Goal: Task Accomplishment & Management: Manage account settings

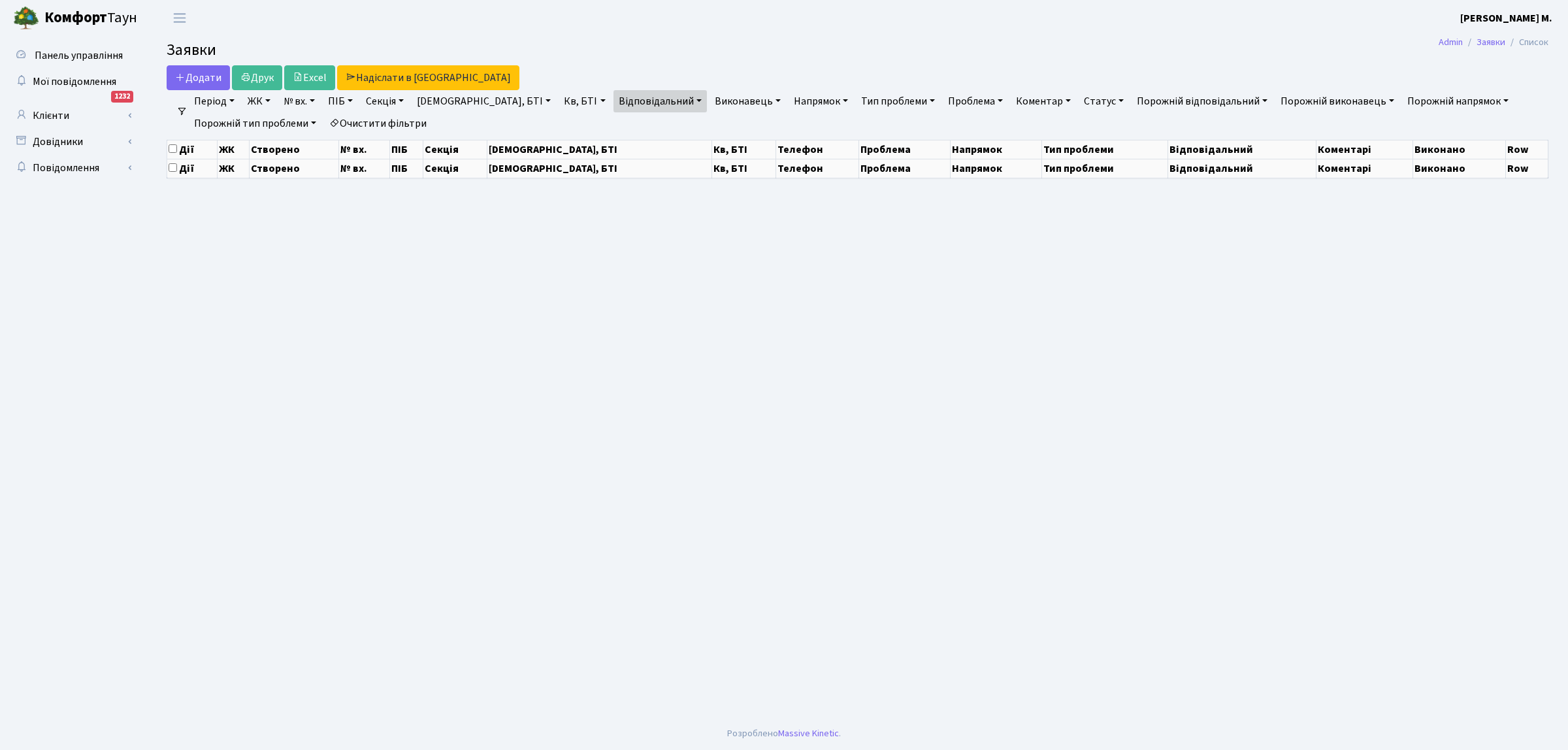
select select "25"
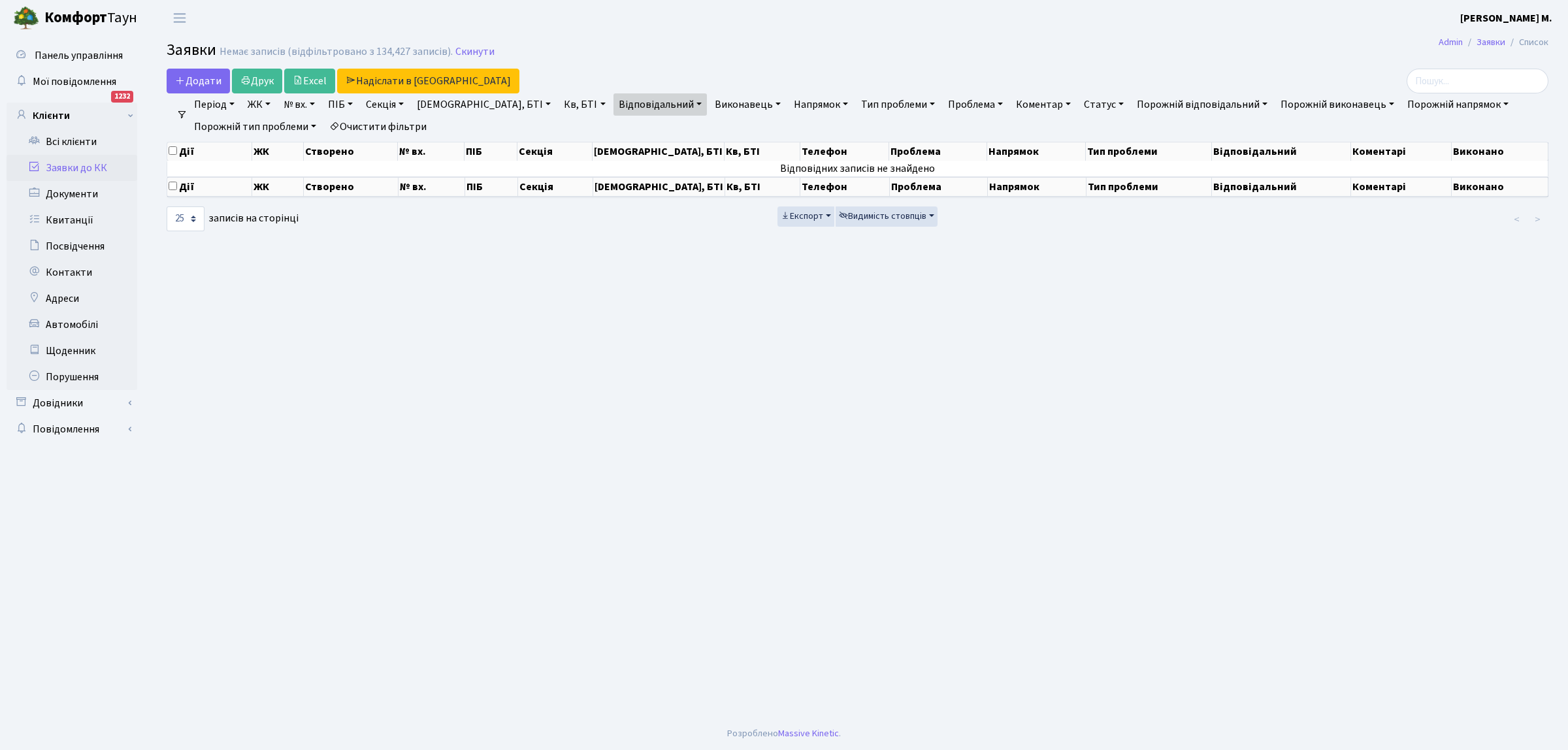
click at [96, 167] on link "Заявки до КК" at bounding box center [72, 168] width 131 height 26
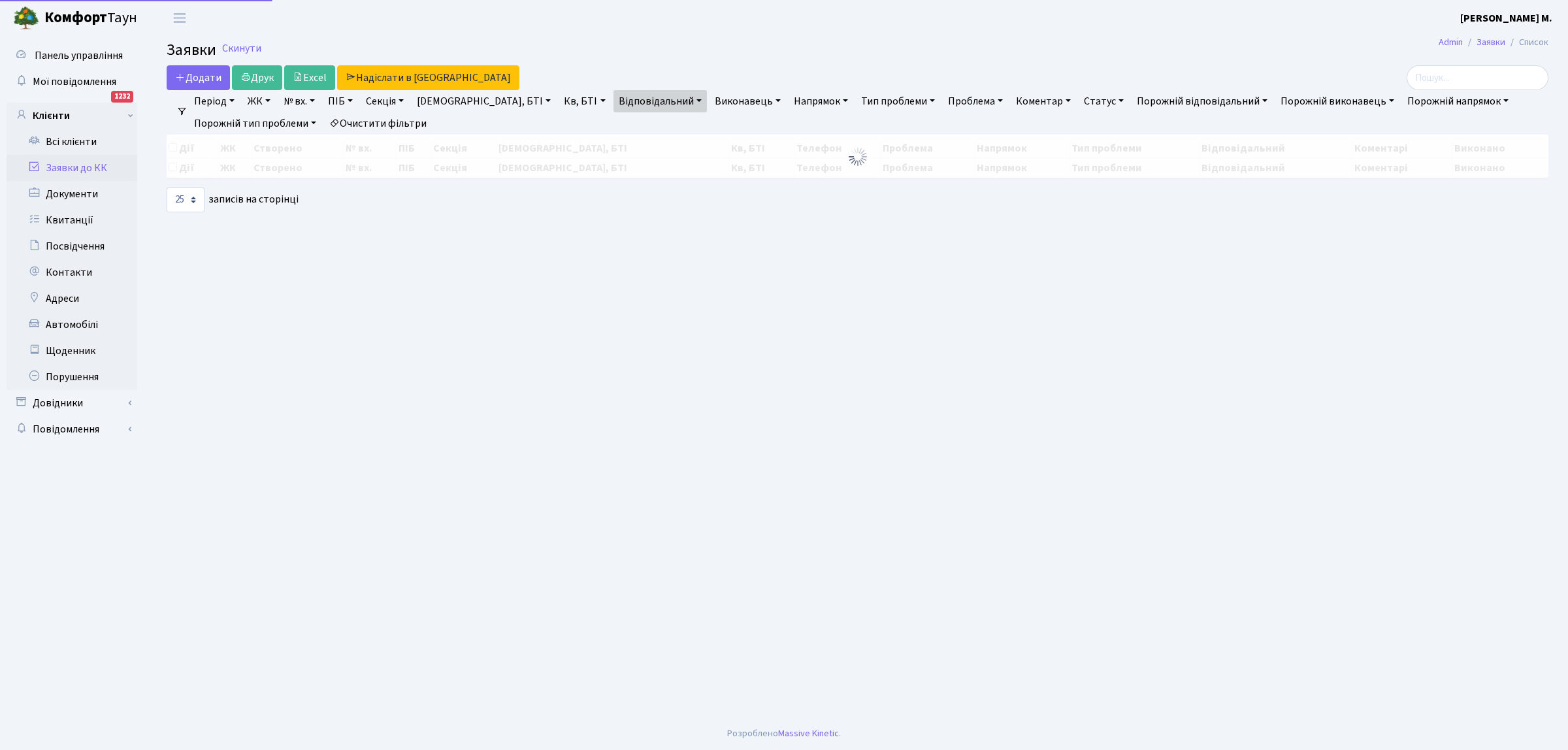
select select "25"
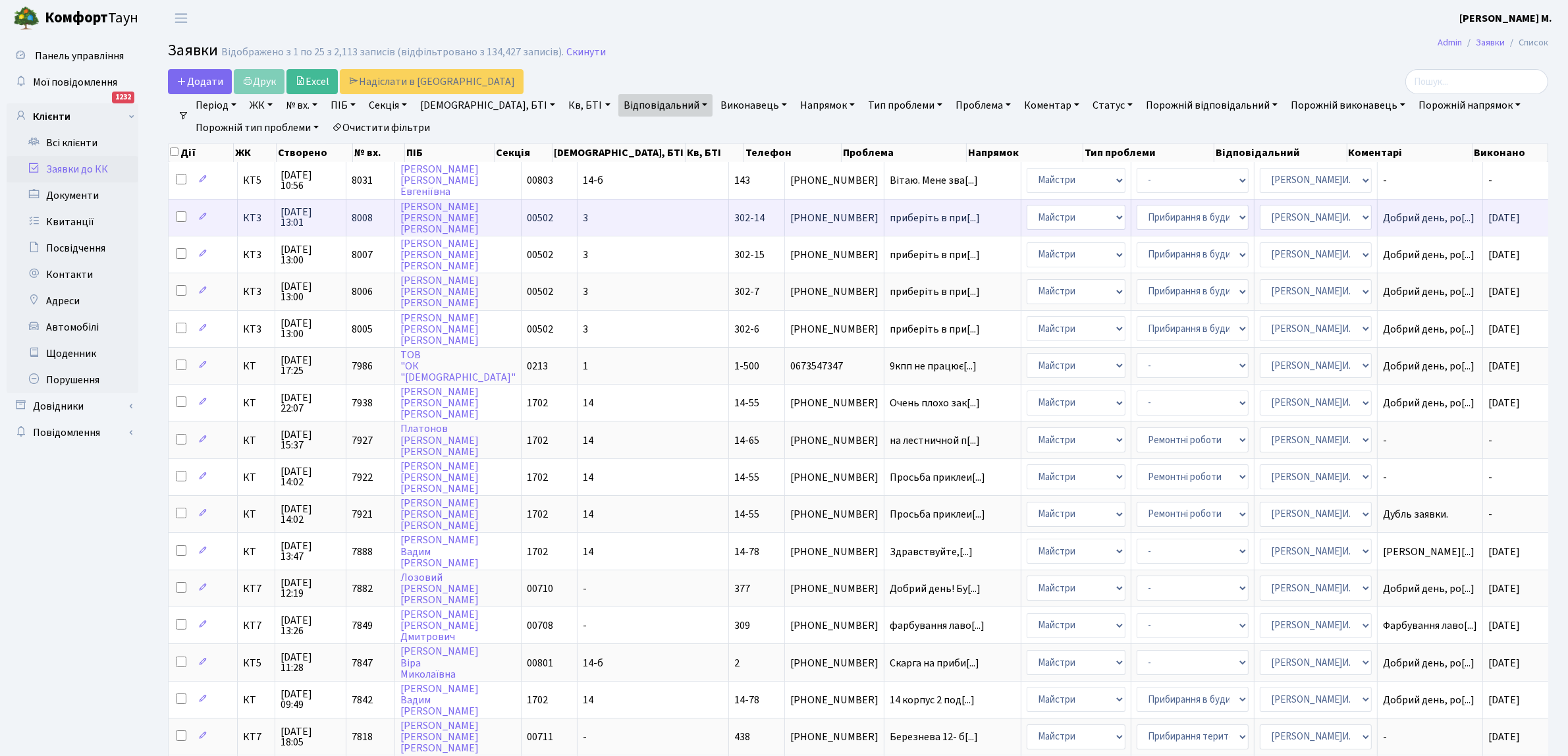
click at [362, 204] on td "8008" at bounding box center [371, 217] width 49 height 37
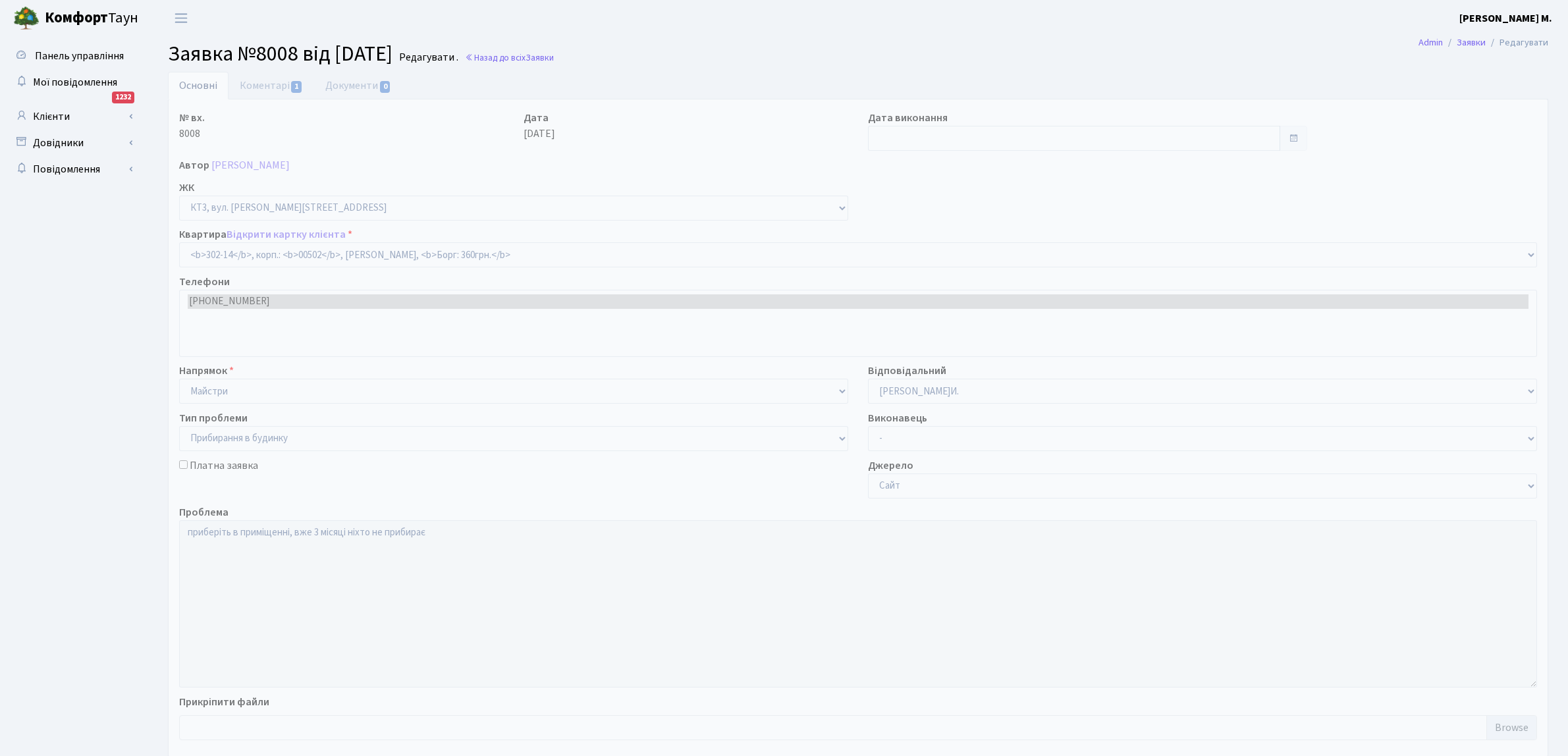
select select "16644"
select select "58"
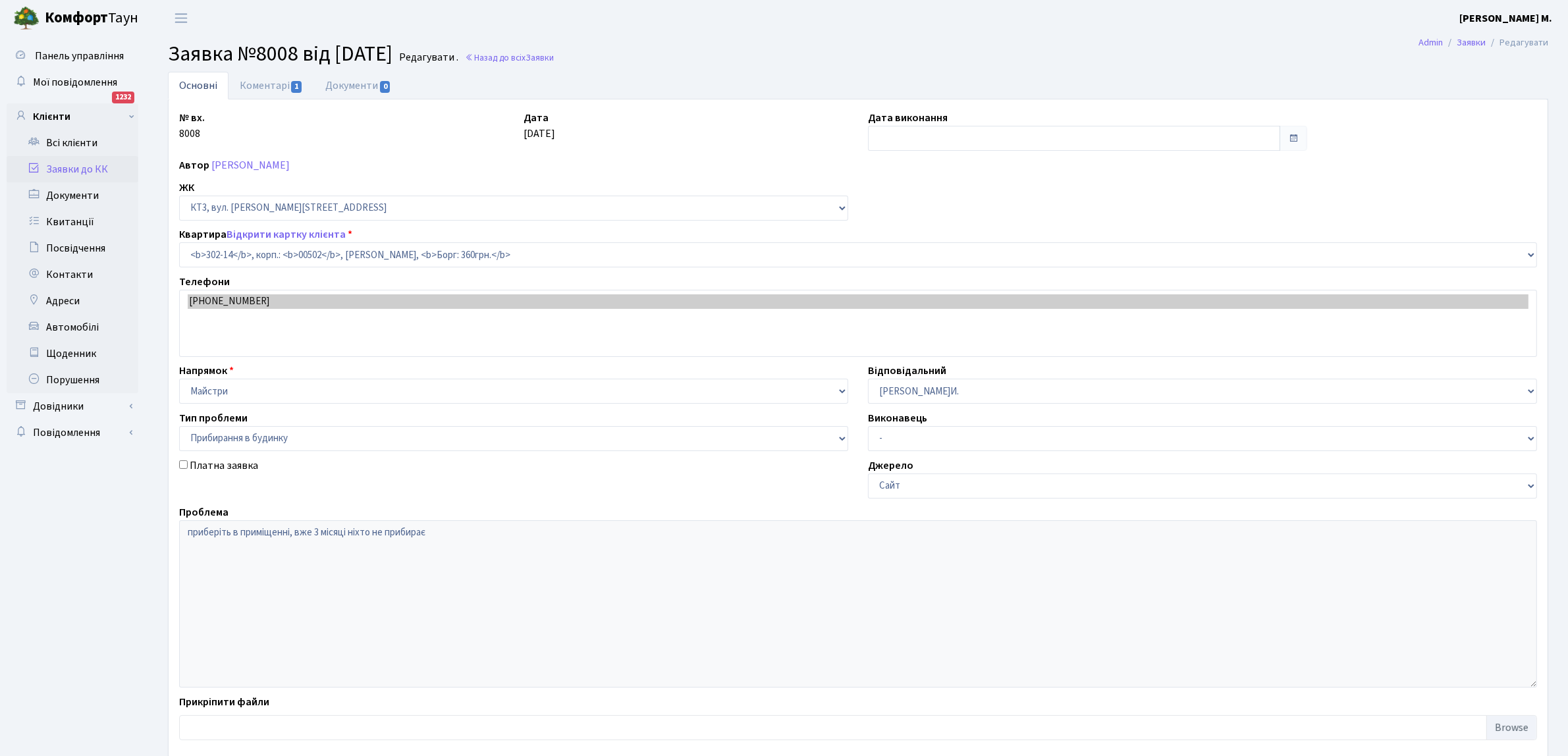
type input "[DATE]"
